Goal: Task Accomplishment & Management: Manage account settings

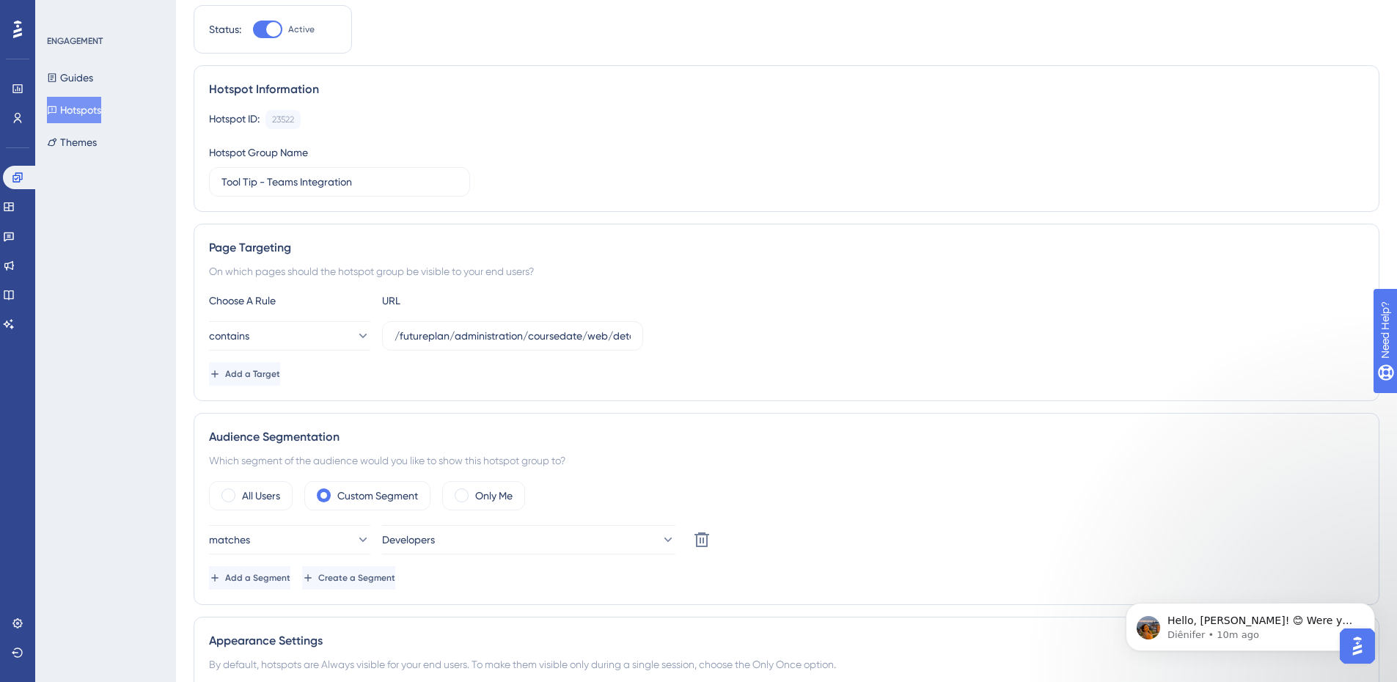
scroll to position [147, 0]
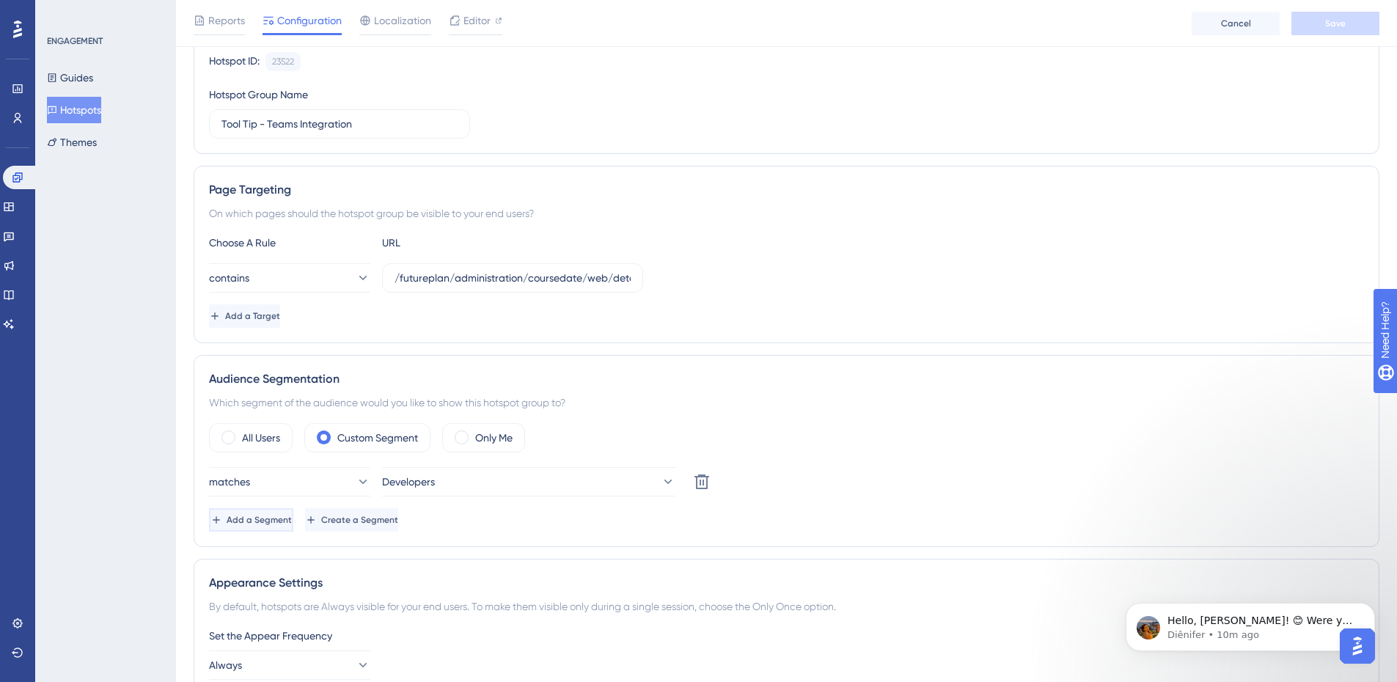
click at [292, 523] on span "Add a Segment" at bounding box center [259, 520] width 65 height 12
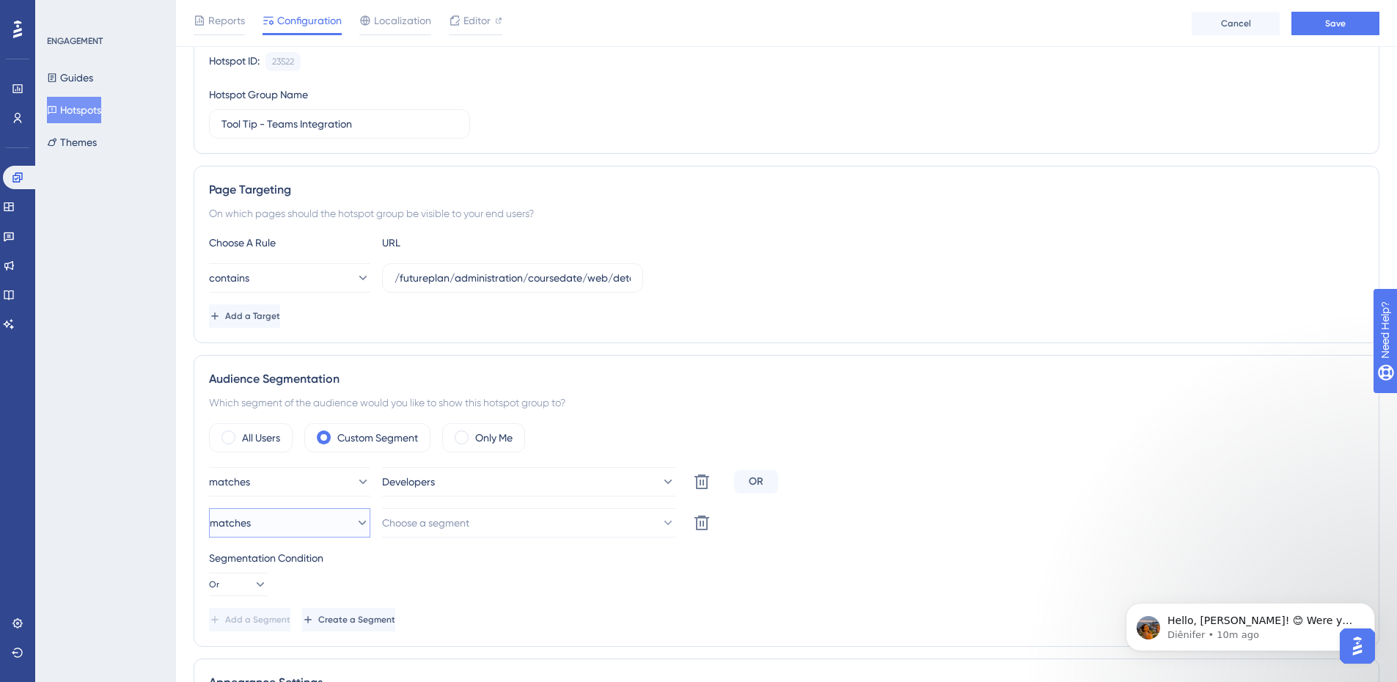
click at [290, 515] on button "matches" at bounding box center [289, 522] width 161 height 29
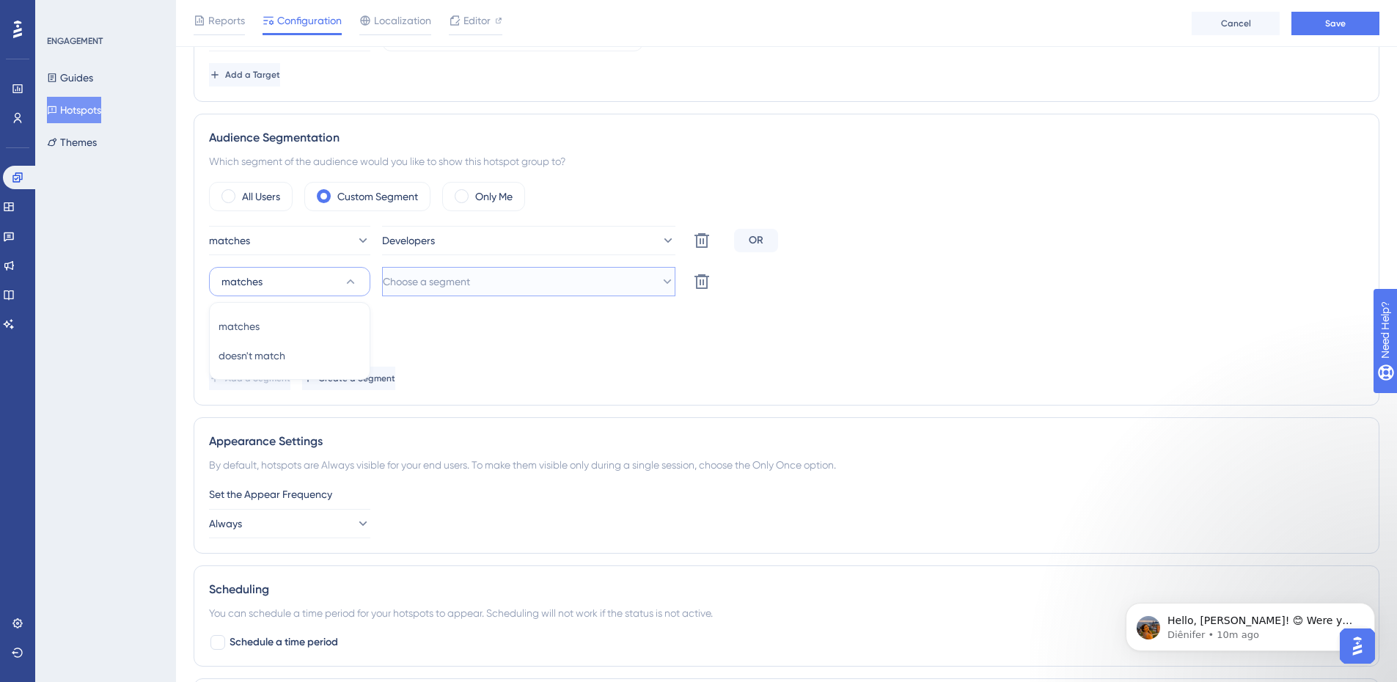
click at [435, 277] on span "Choose a segment" at bounding box center [426, 282] width 87 height 18
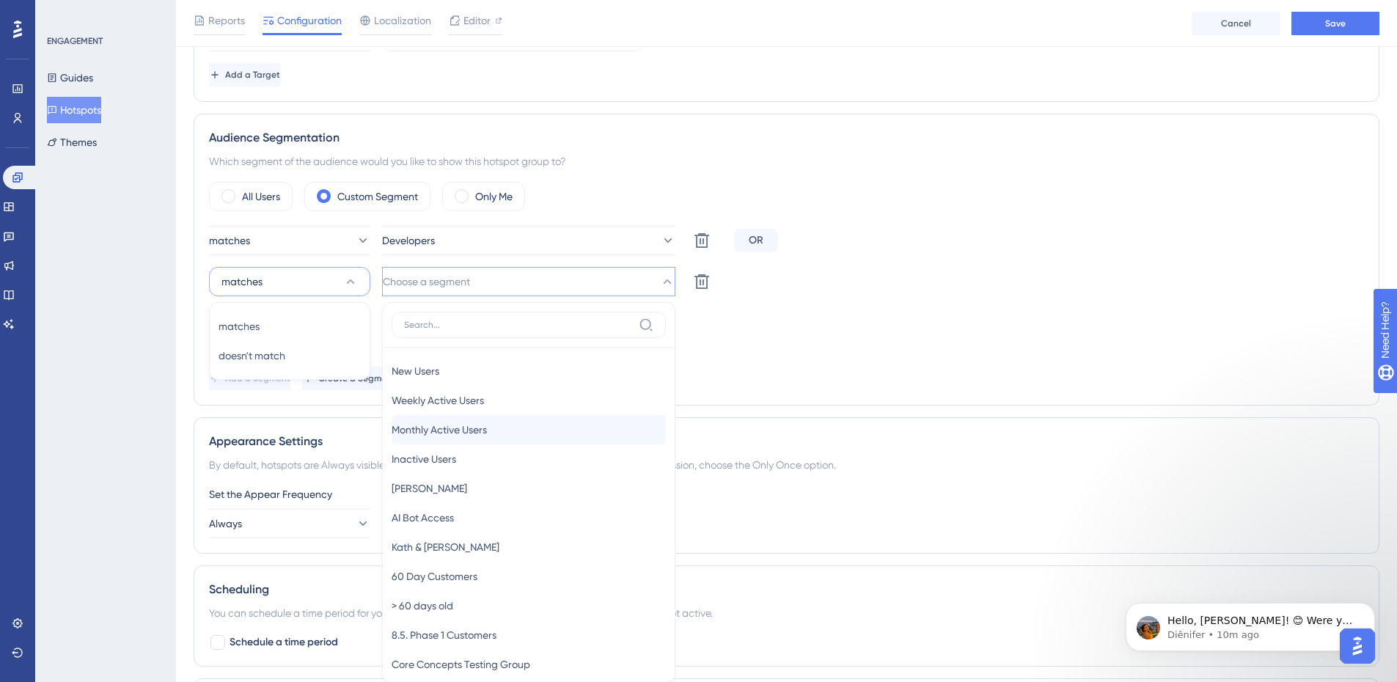
scroll to position [525, 0]
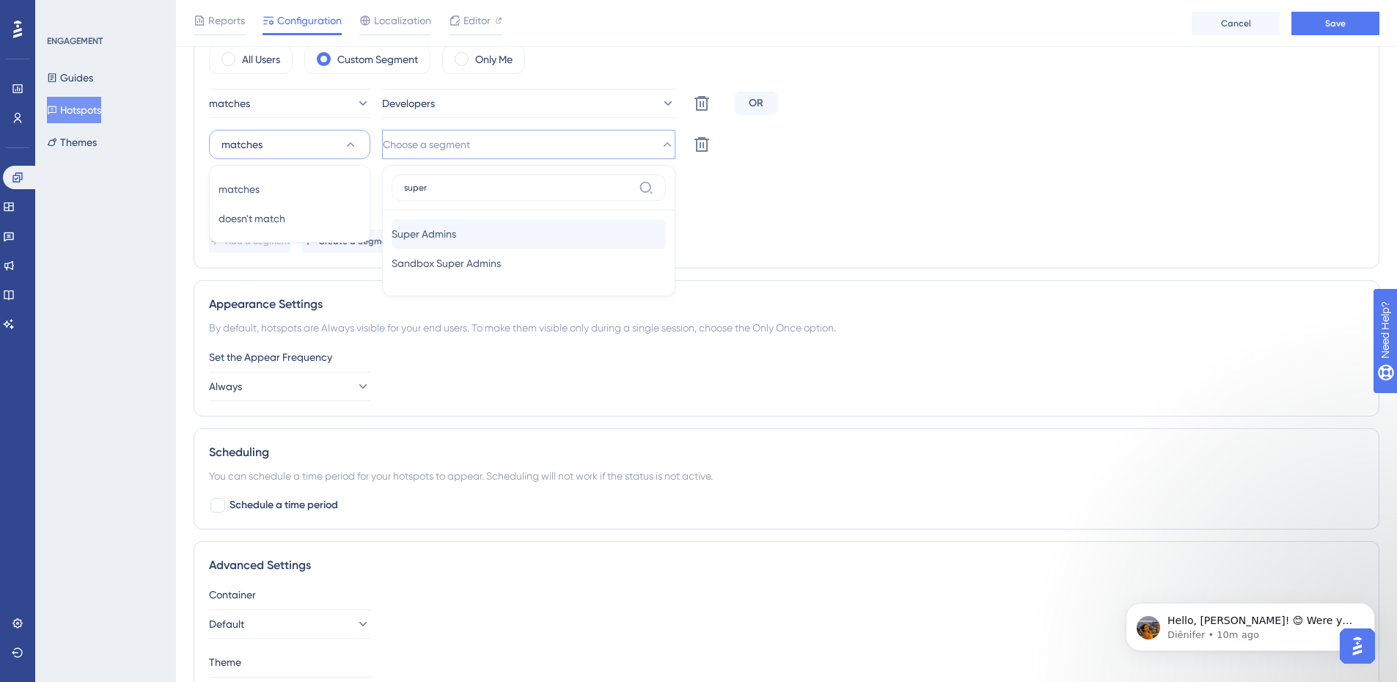
type input "super"
click at [456, 239] on span "Super Admins" at bounding box center [423, 234] width 65 height 18
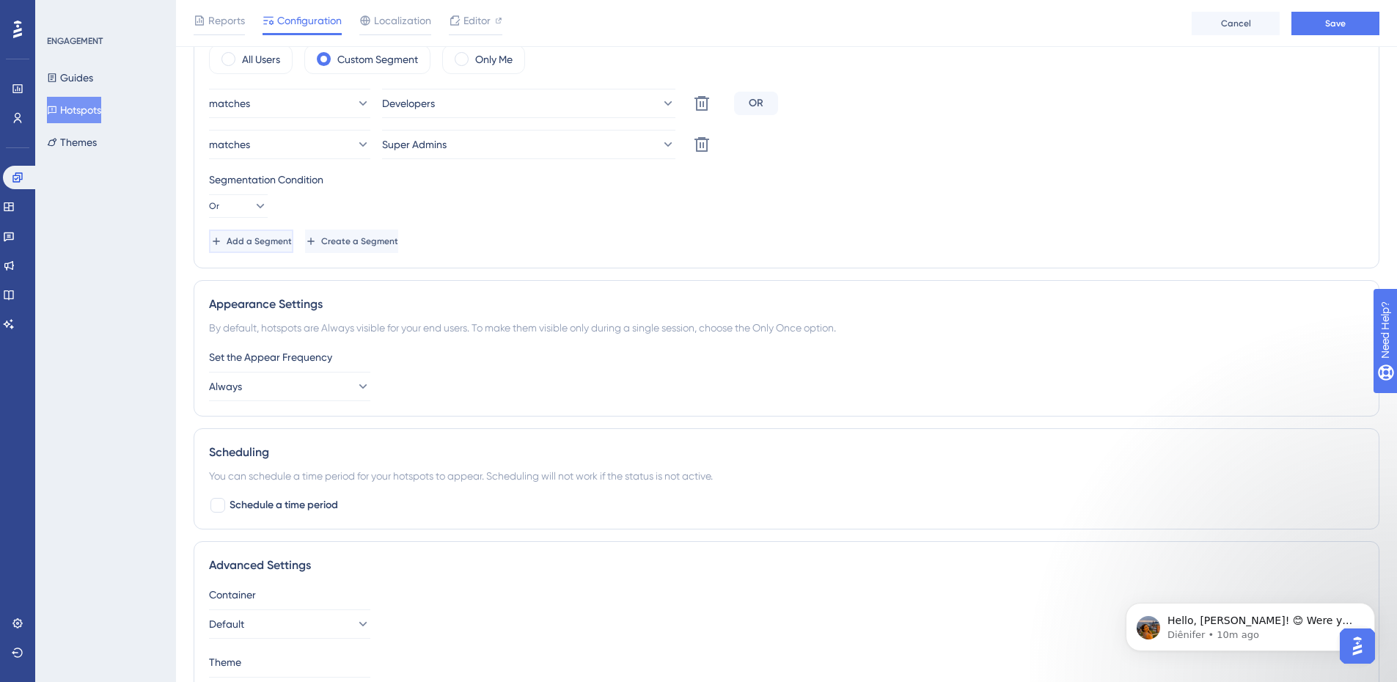
click at [282, 251] on button "Add a Segment" at bounding box center [251, 240] width 84 height 23
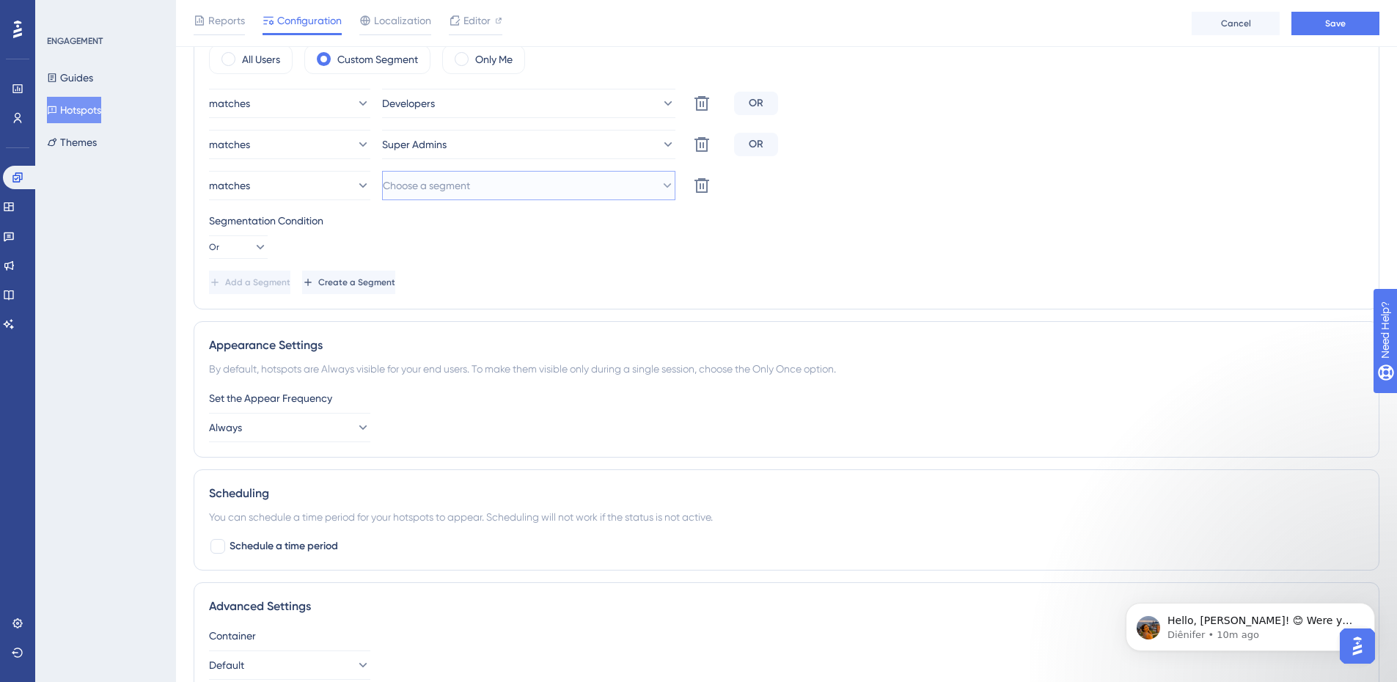
click at [435, 186] on span "Choose a segment" at bounding box center [426, 186] width 87 height 18
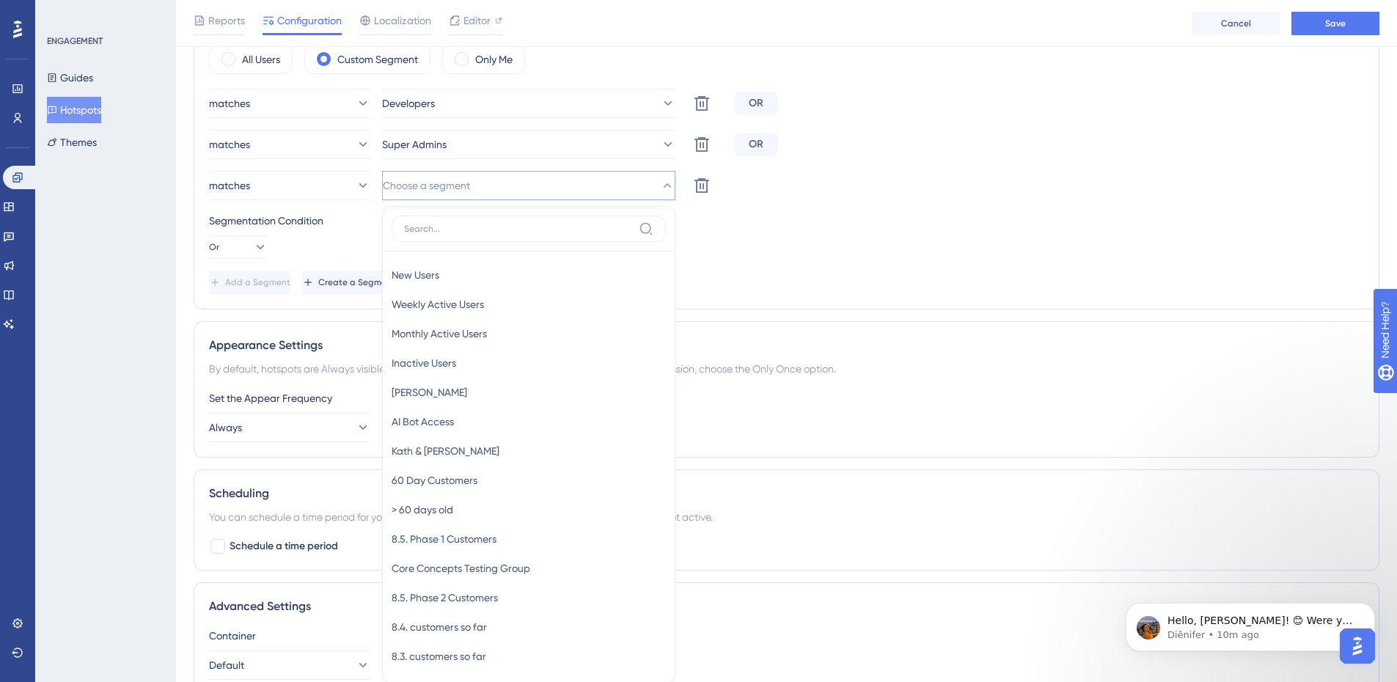
scroll to position [611, 0]
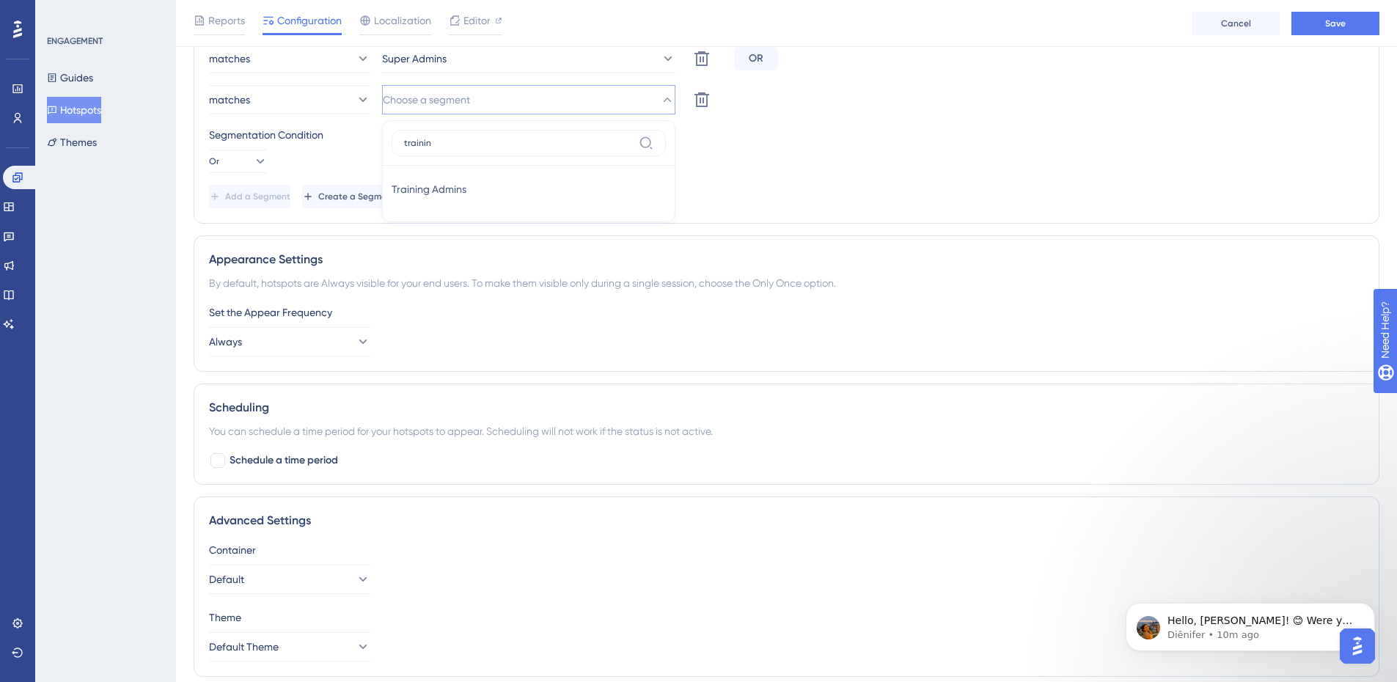
type input "training"
click at [435, 186] on span "Training Admins" at bounding box center [428, 189] width 75 height 18
click at [952, 167] on div "Segmentation Condition Or" at bounding box center [786, 149] width 1155 height 47
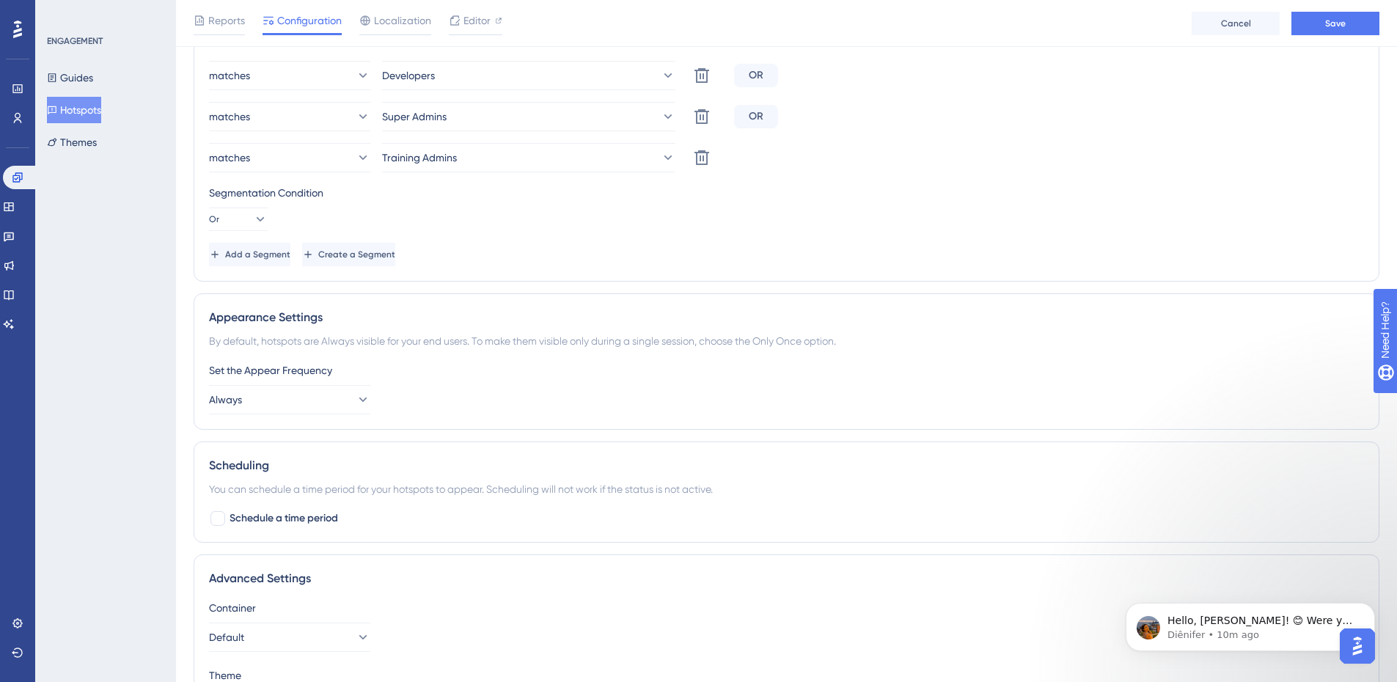
scroll to position [464, 0]
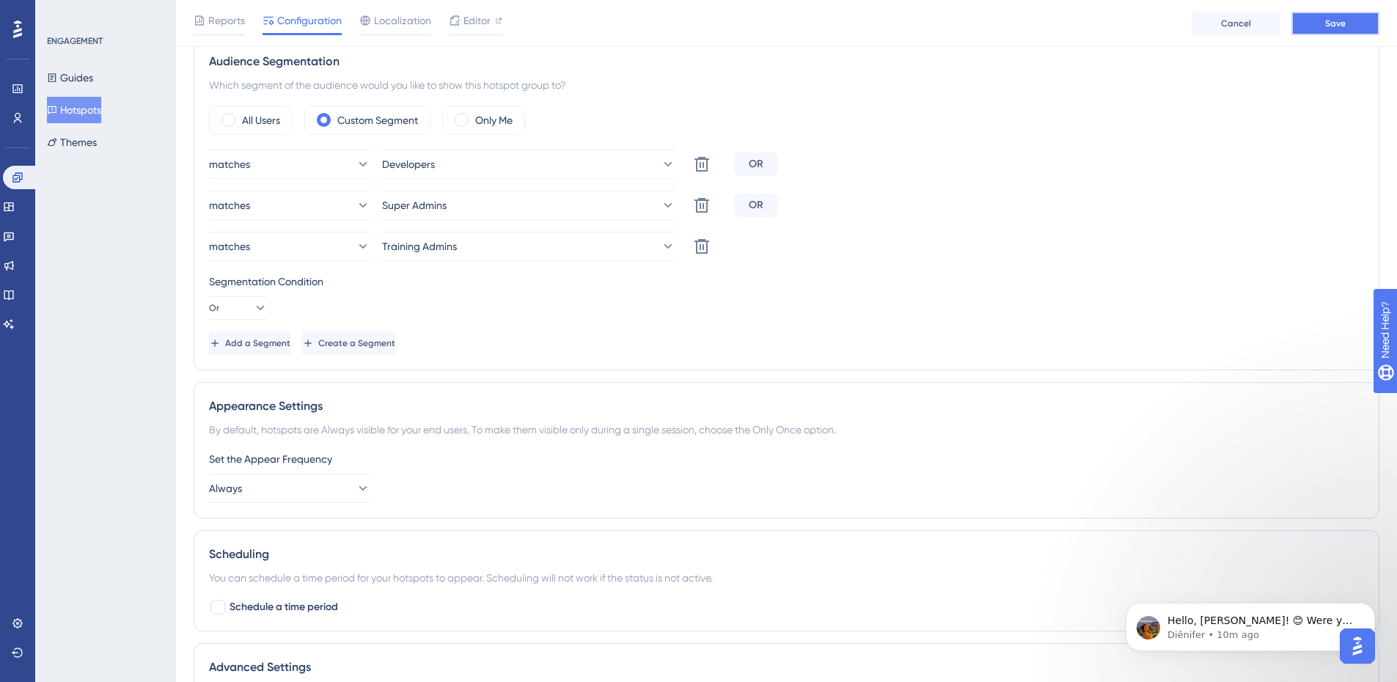
click at [1306, 21] on button "Save" at bounding box center [1335, 23] width 88 height 23
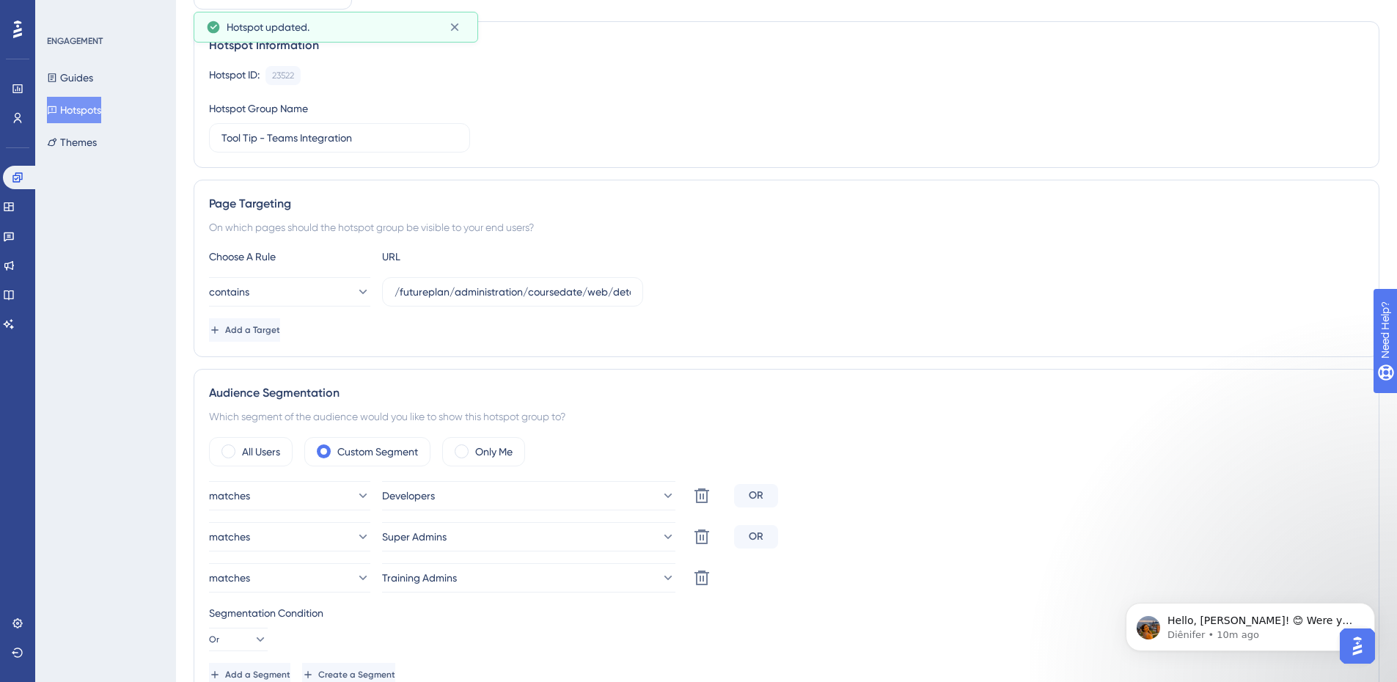
scroll to position [0, 0]
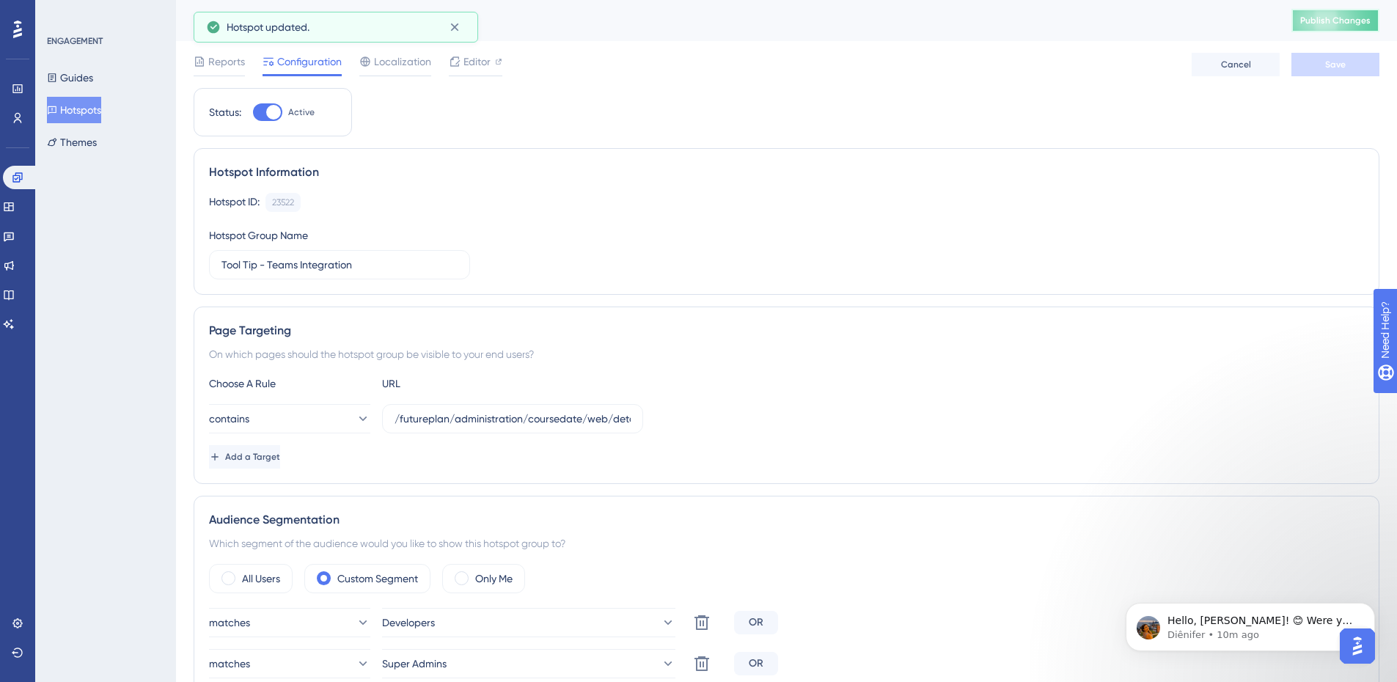
click at [1333, 11] on button "Publish Changes" at bounding box center [1335, 20] width 88 height 23
click at [1271, 625] on p "Hello, [PERSON_NAME]! 😊 Were you able to check my last message? Please let me k…" at bounding box center [1261, 621] width 189 height 15
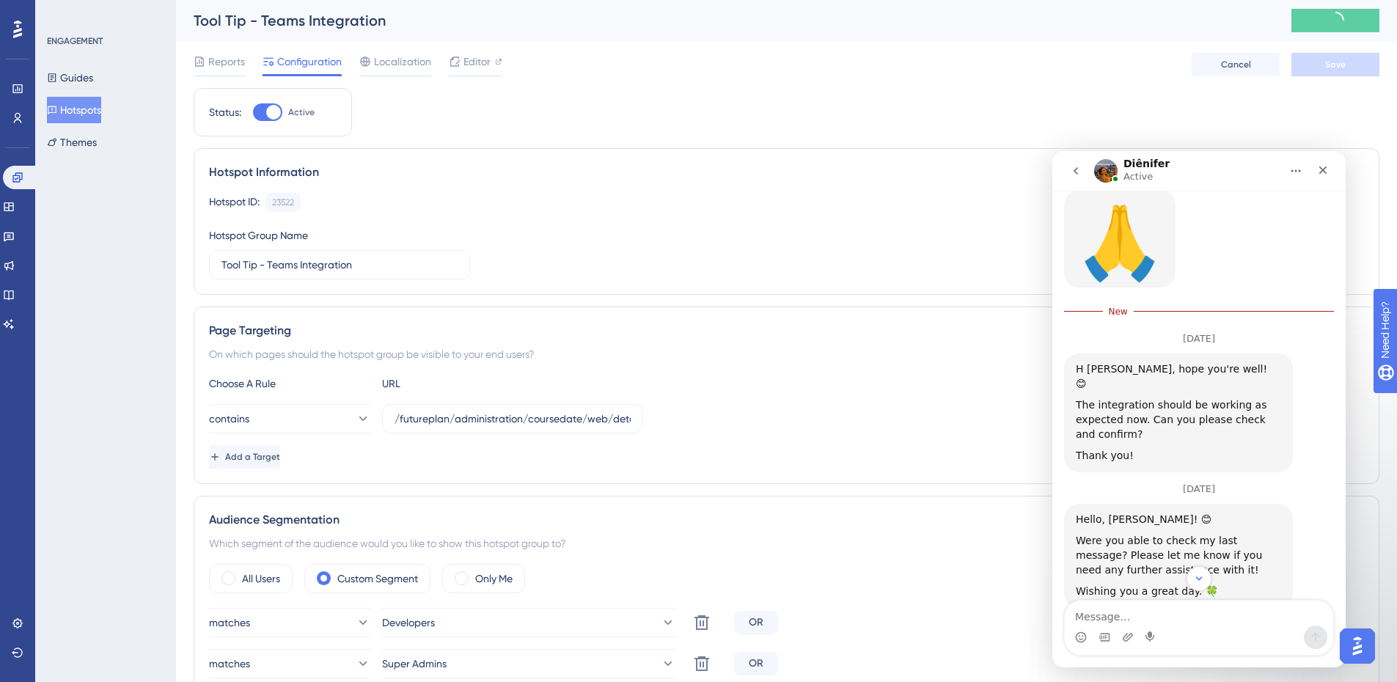
scroll to position [2460, 0]
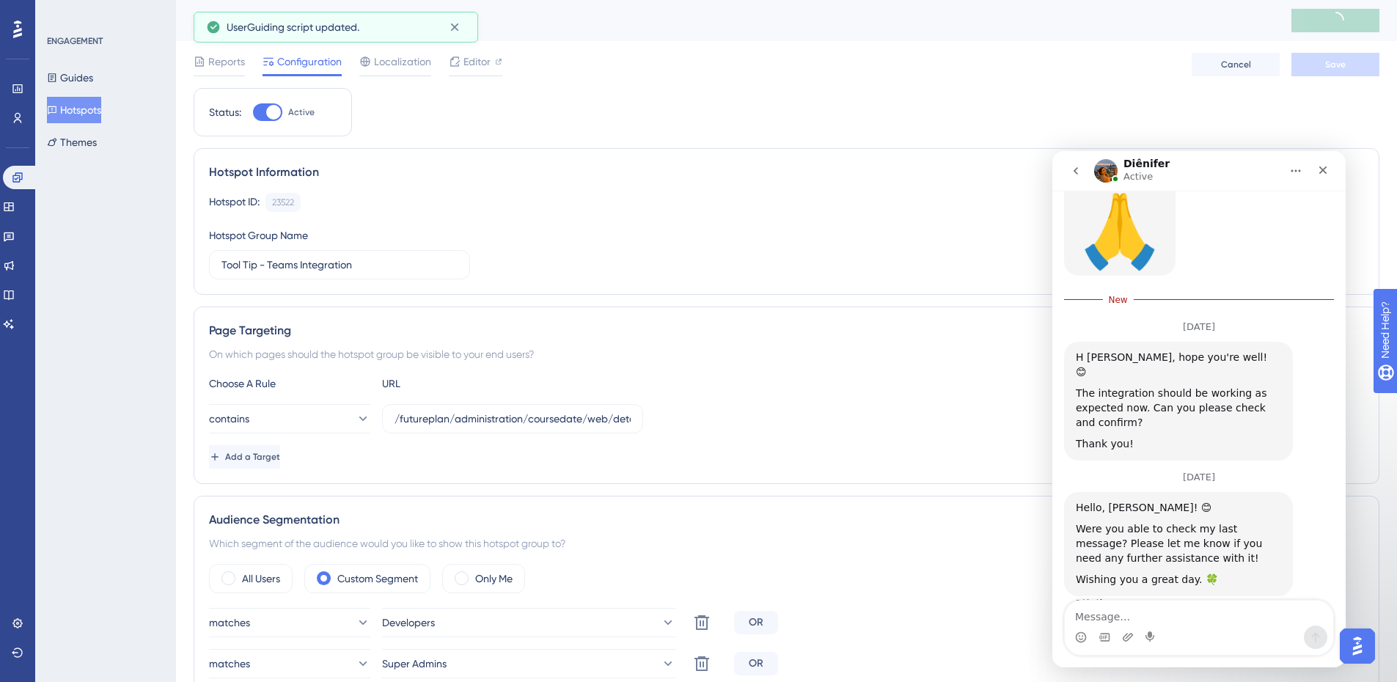
click at [1200, 603] on textarea "Message…" at bounding box center [1199, 612] width 268 height 25
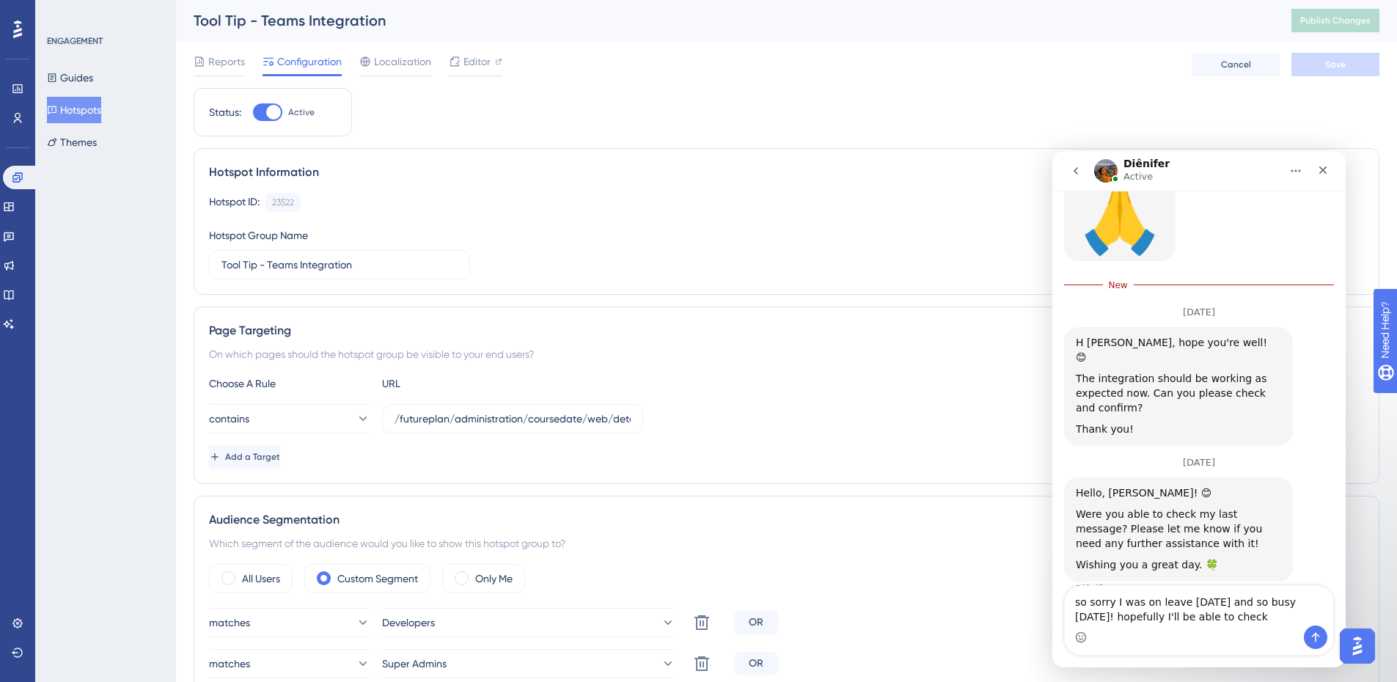
drag, startPoint x: 1080, startPoint y: 596, endPoint x: 1057, endPoint y: 591, distance: 23.3
click at [1052, 597] on html "Diênifer Active We help your business grow with better user onboarding, automat…" at bounding box center [1198, 409] width 293 height 516
type textarea "So sorry I was on leave [DATE] and so busy [DATE]! Hopefully I'll be able to ch…"
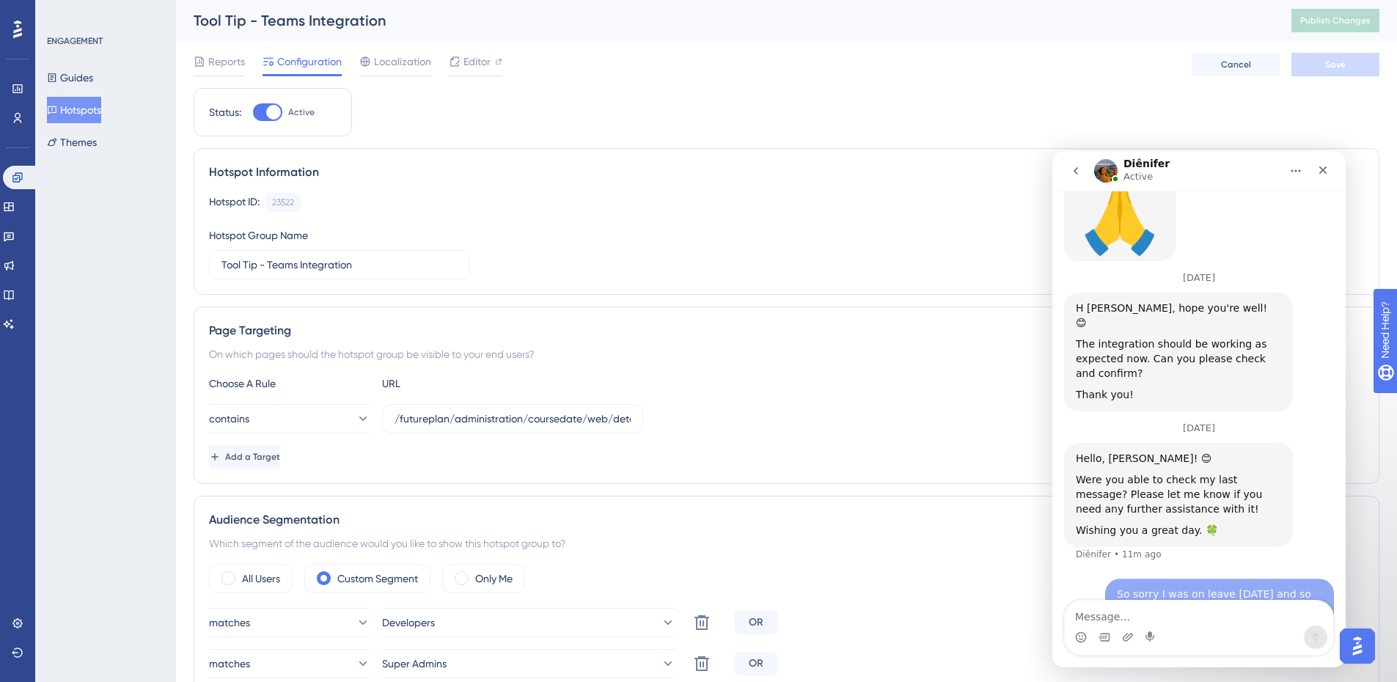
scroll to position [2498, 0]
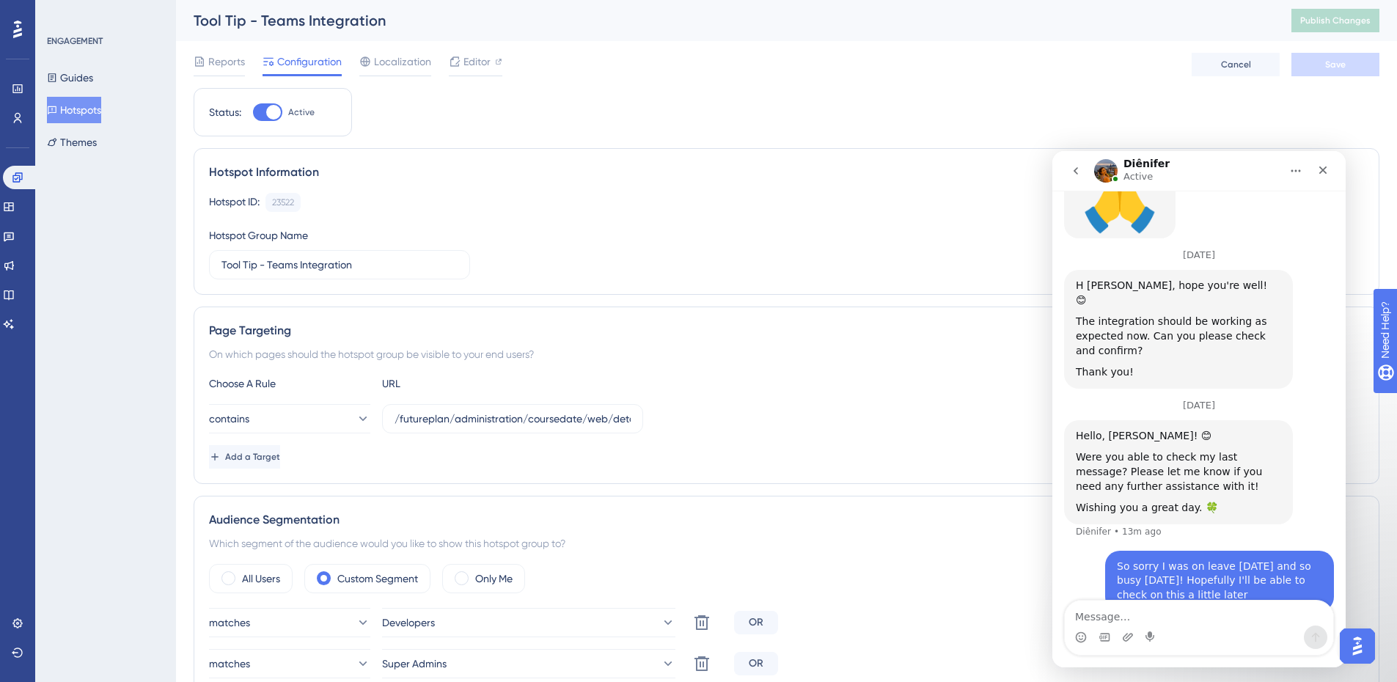
click at [783, 272] on div "Hotspot ID: 23522 Copy Hotspot Group Name Tool Tip - Teams Integration" at bounding box center [786, 236] width 1155 height 87
